Goal: Task Accomplishment & Management: Manage account settings

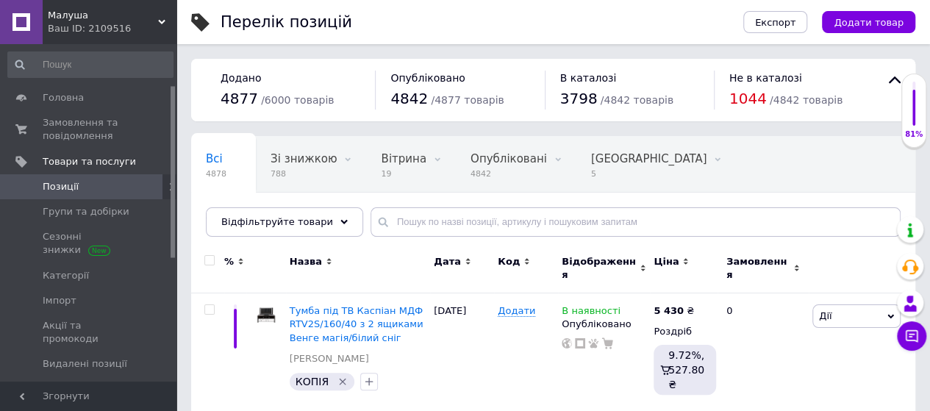
scroll to position [80, 0]
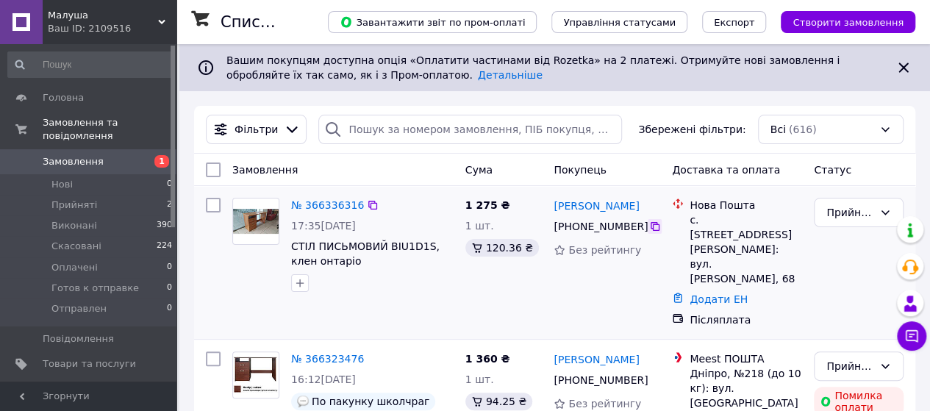
click at [649, 229] on icon at bounding box center [655, 227] width 12 height 12
click at [363, 247] on span "СТІЛ ПИСЬМОВИЙ BIU1D1S, клен онтаріо" at bounding box center [365, 253] width 149 height 26
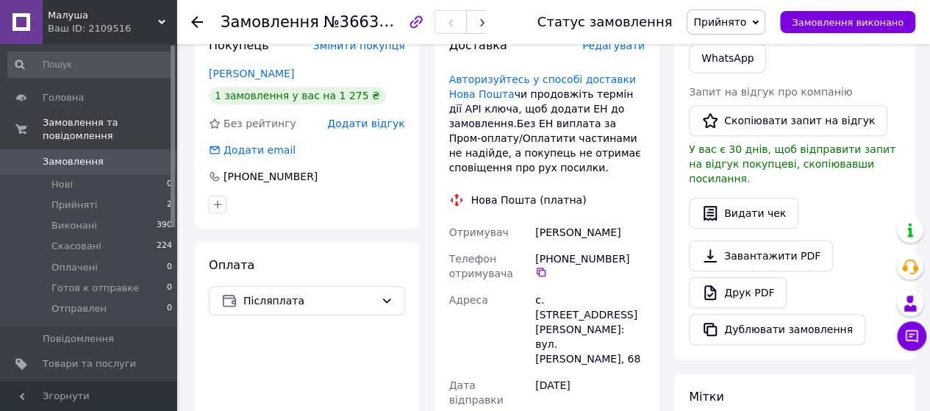
scroll to position [368, 0]
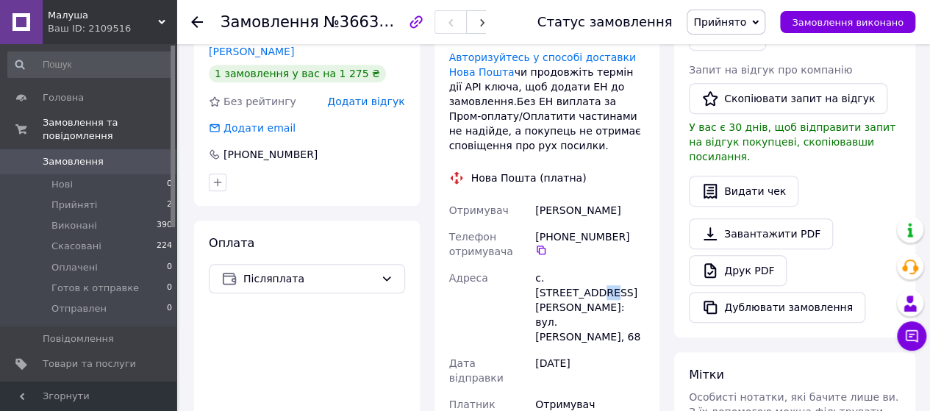
drag, startPoint x: 620, startPoint y: 276, endPoint x: 607, endPoint y: 280, distance: 13.7
click at [607, 280] on div "с. [STREET_ADDRESS][PERSON_NAME]: вул. [PERSON_NAME], 68" at bounding box center [589, 307] width 115 height 85
drag, startPoint x: 621, startPoint y: 279, endPoint x: 530, endPoint y: 282, distance: 90.5
click at [530, 282] on div "Отримувач Деркач Катерина Телефон отримувача +380 68 415 83 35   Адреса с. Нови…" at bounding box center [547, 397] width 202 height 400
click at [615, 215] on div "Деркач Катерина" at bounding box center [589, 210] width 115 height 26
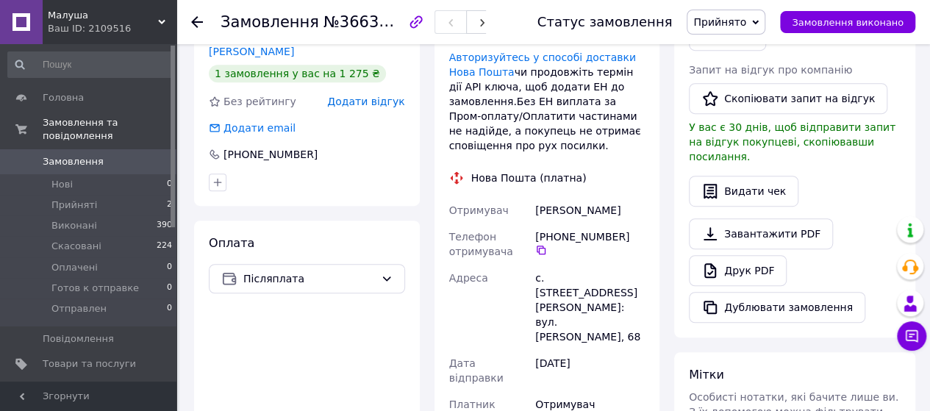
drag, startPoint x: 619, startPoint y: 212, endPoint x: 518, endPoint y: 214, distance: 100.7
click at [518, 214] on div "Отримувач Деркач Катерина Телефон отримувача +380 68 415 83 35   Адреса с. Нови…" at bounding box center [547, 397] width 202 height 400
copy div "Отримувач Деркач Катерина"
click at [646, 350] on div "12.10.2025" at bounding box center [589, 370] width 115 height 41
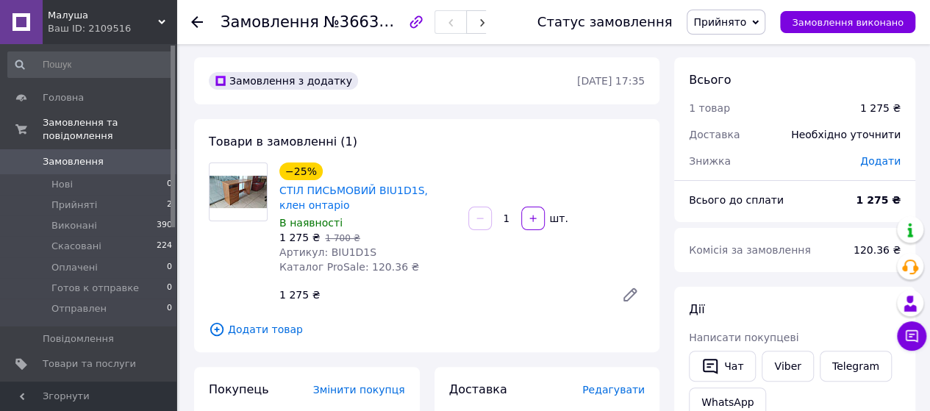
scroll to position [0, 0]
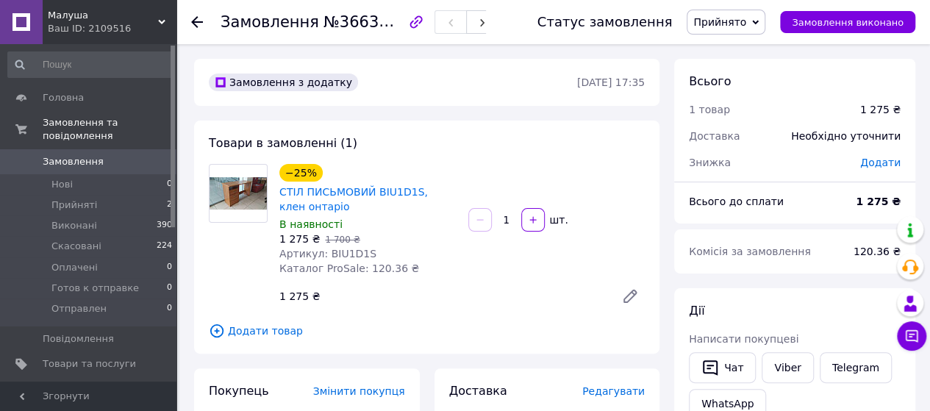
click at [518, 273] on div "−25% СТІЛ ПИСЬМОВИЙ BIU1D1S, клен онтаріо В наявності 1 275 ₴   1 700 ₴ Артикул…" at bounding box center [461, 237] width 377 height 153
